Goal: Information Seeking & Learning: Check status

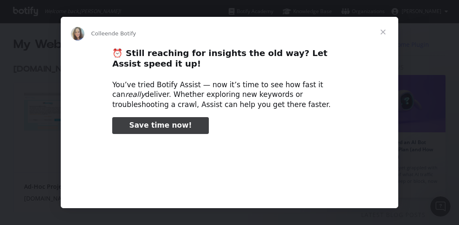
type input "26953"
click at [384, 31] on span "Fermer" at bounding box center [383, 32] width 30 height 30
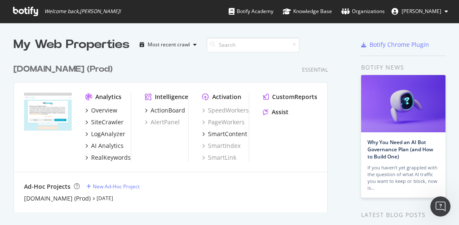
click at [335, 46] on div "My Web Properties Most recent crawl [DOMAIN_NAME] (Prod) Essential Analytics Ov…" at bounding box center [183, 220] width 338 height 368
click at [330, 50] on div at bounding box center [334, 44] width 14 height 17
click at [111, 110] on div "Overview" at bounding box center [104, 110] width 26 height 8
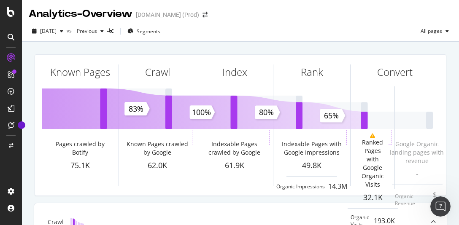
click at [63, 30] on icon "button" at bounding box center [61, 31] width 3 height 5
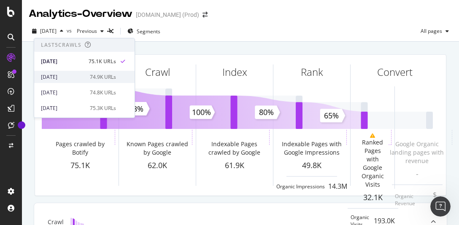
click at [76, 76] on div "[DATE]" at bounding box center [63, 77] width 44 height 8
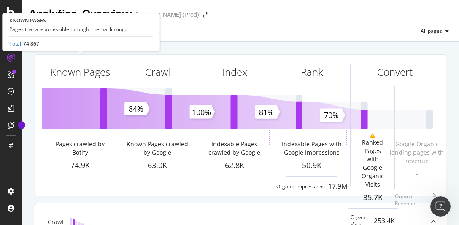
click at [40, 165] on div "Known Pages Pages crawled by Botify 74.9K Crawl Known Pages crawled by Google 6…" at bounding box center [240, 125] width 411 height 141
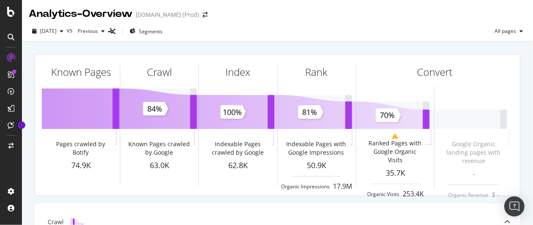
click at [344, 22] on div "2025 Sep. 24th vs Previous Segments All pages" at bounding box center [277, 31] width 511 height 21
